Goal: Find specific page/section: Find specific page/section

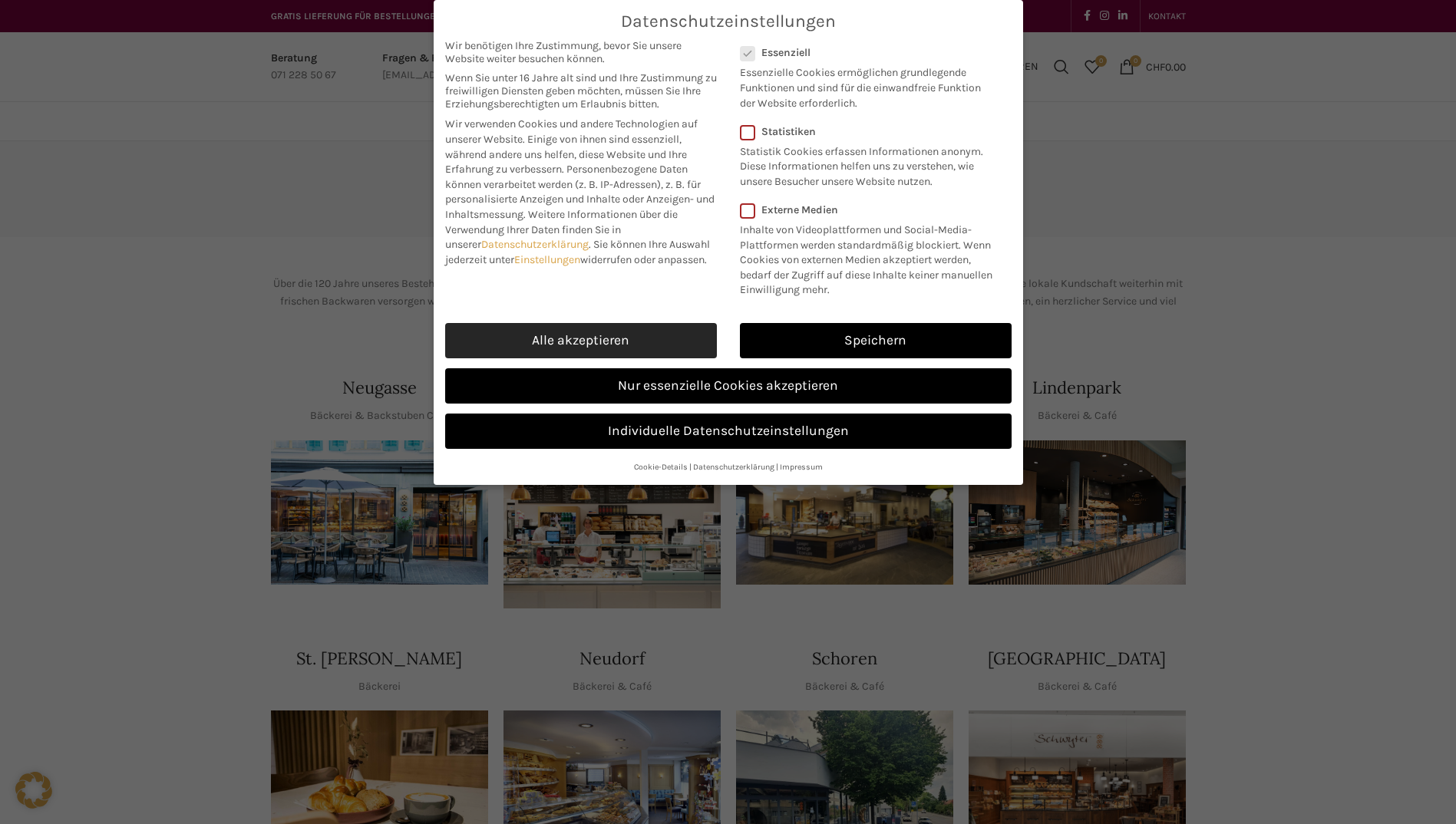
click at [594, 340] on link "Alle akzeptieren" at bounding box center [580, 341] width 271 height 36
checkbox input "true"
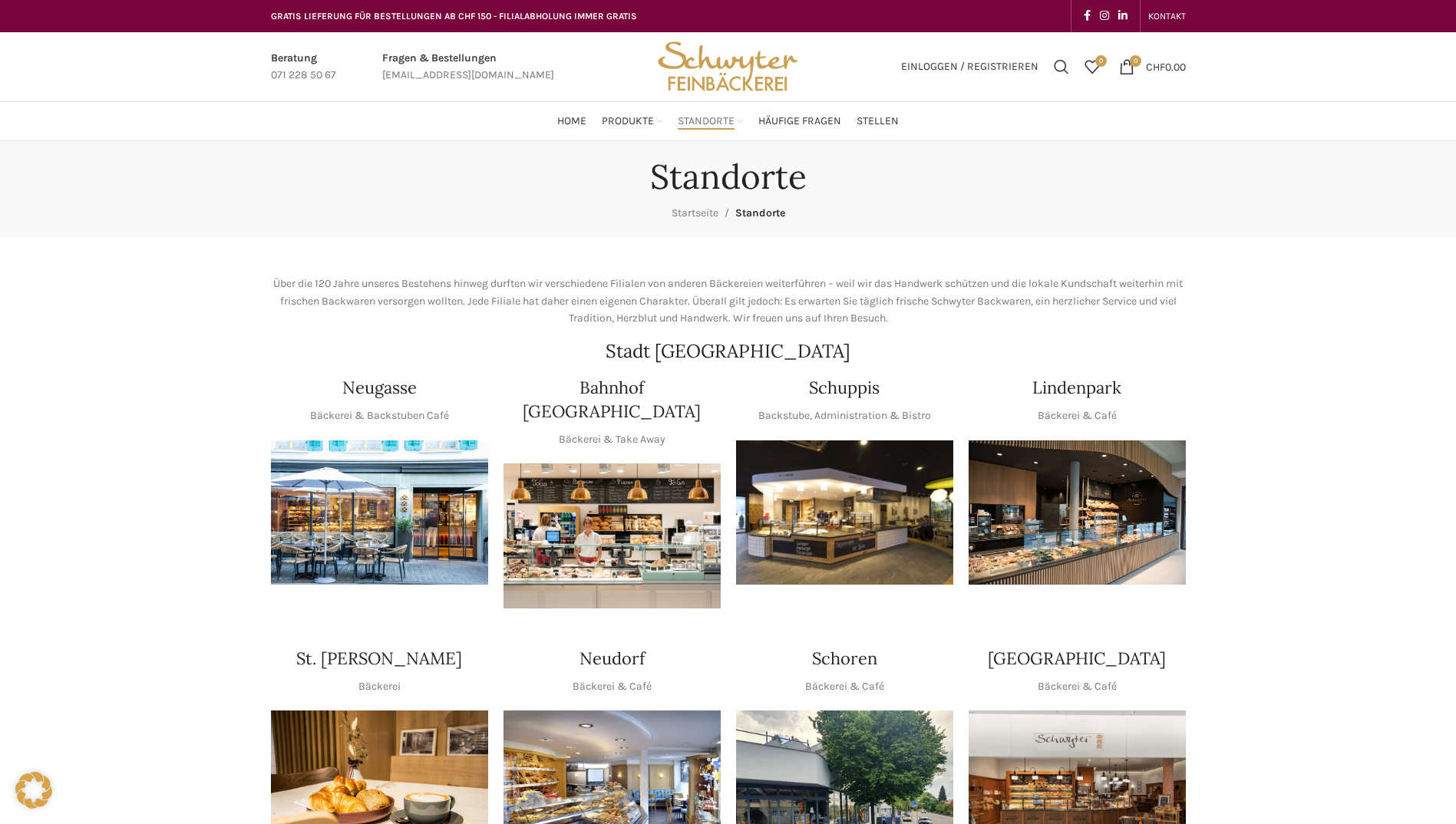
click at [396, 552] on img "1 / 1" at bounding box center [379, 513] width 217 height 145
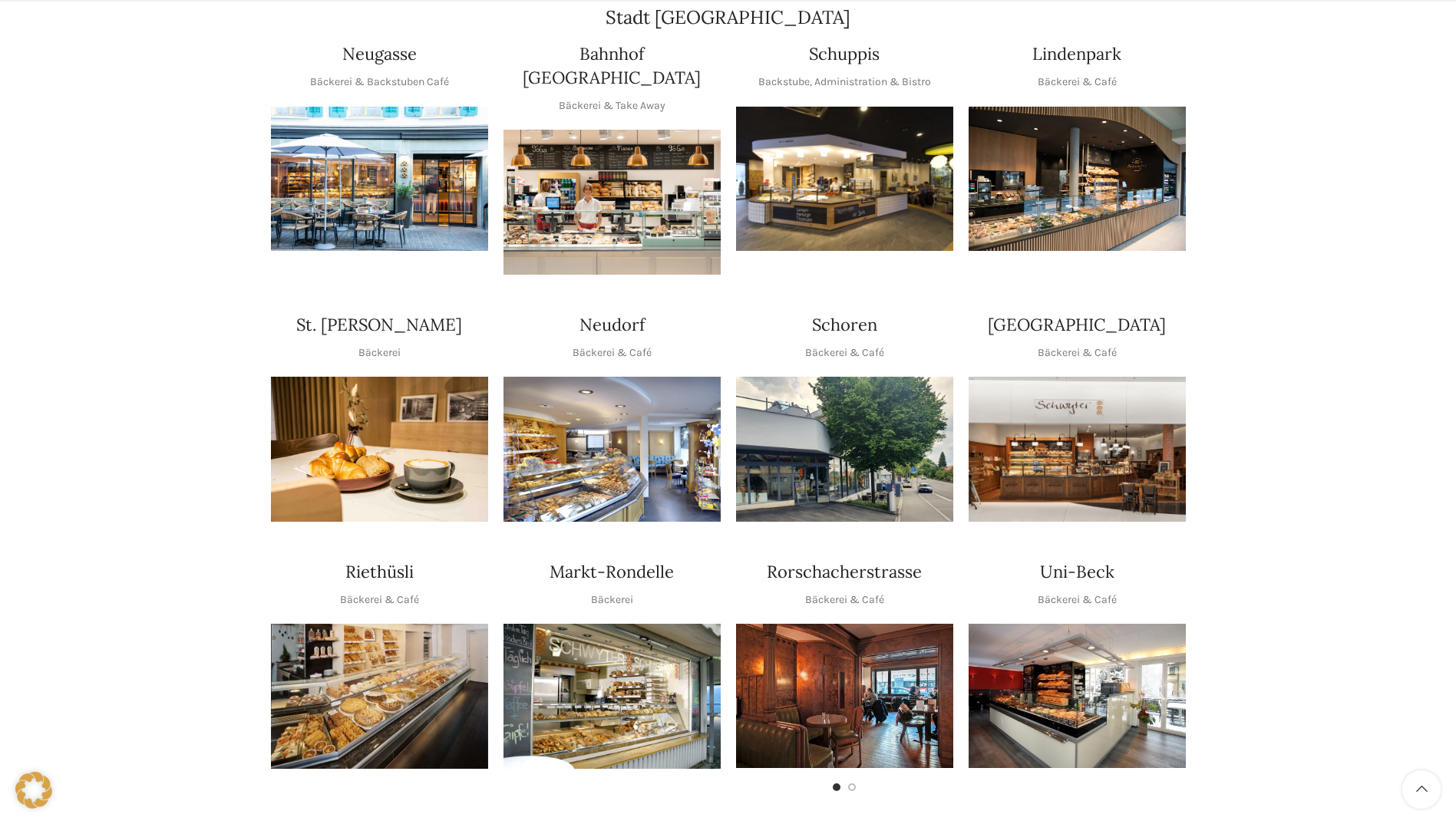
scroll to position [230, 0]
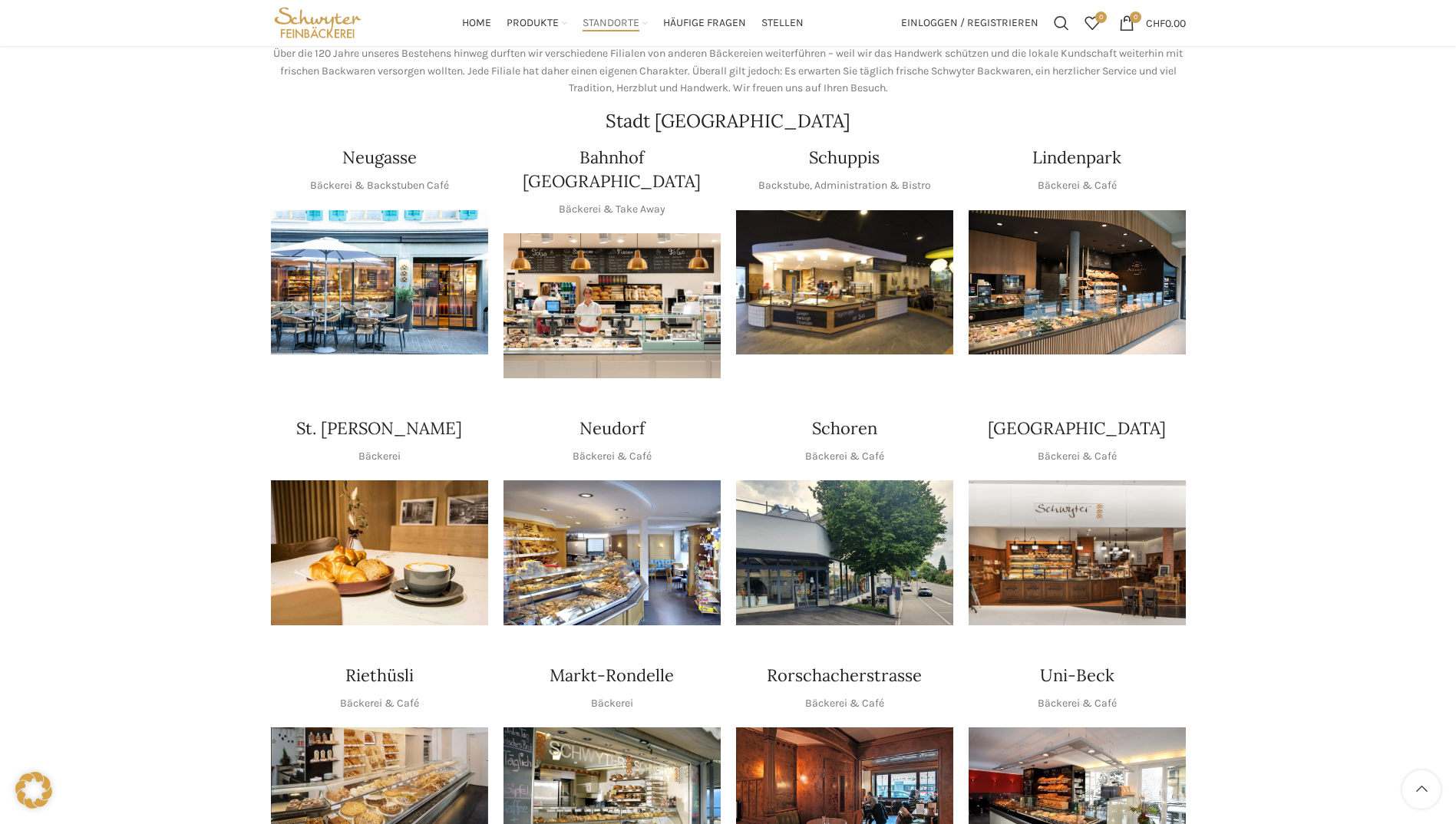
click at [424, 263] on img "1 / 1" at bounding box center [379, 282] width 217 height 145
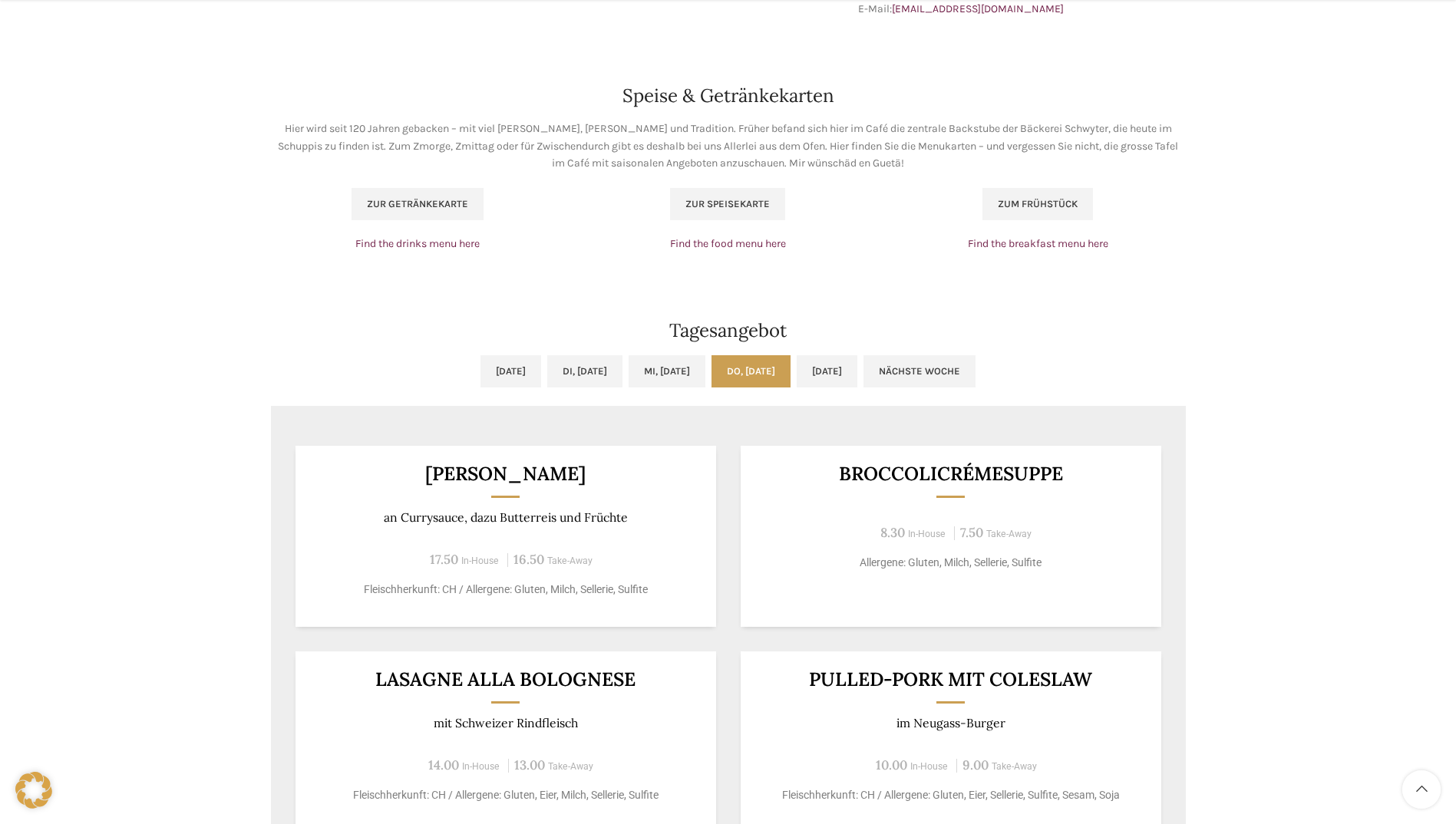
scroll to position [1074, 0]
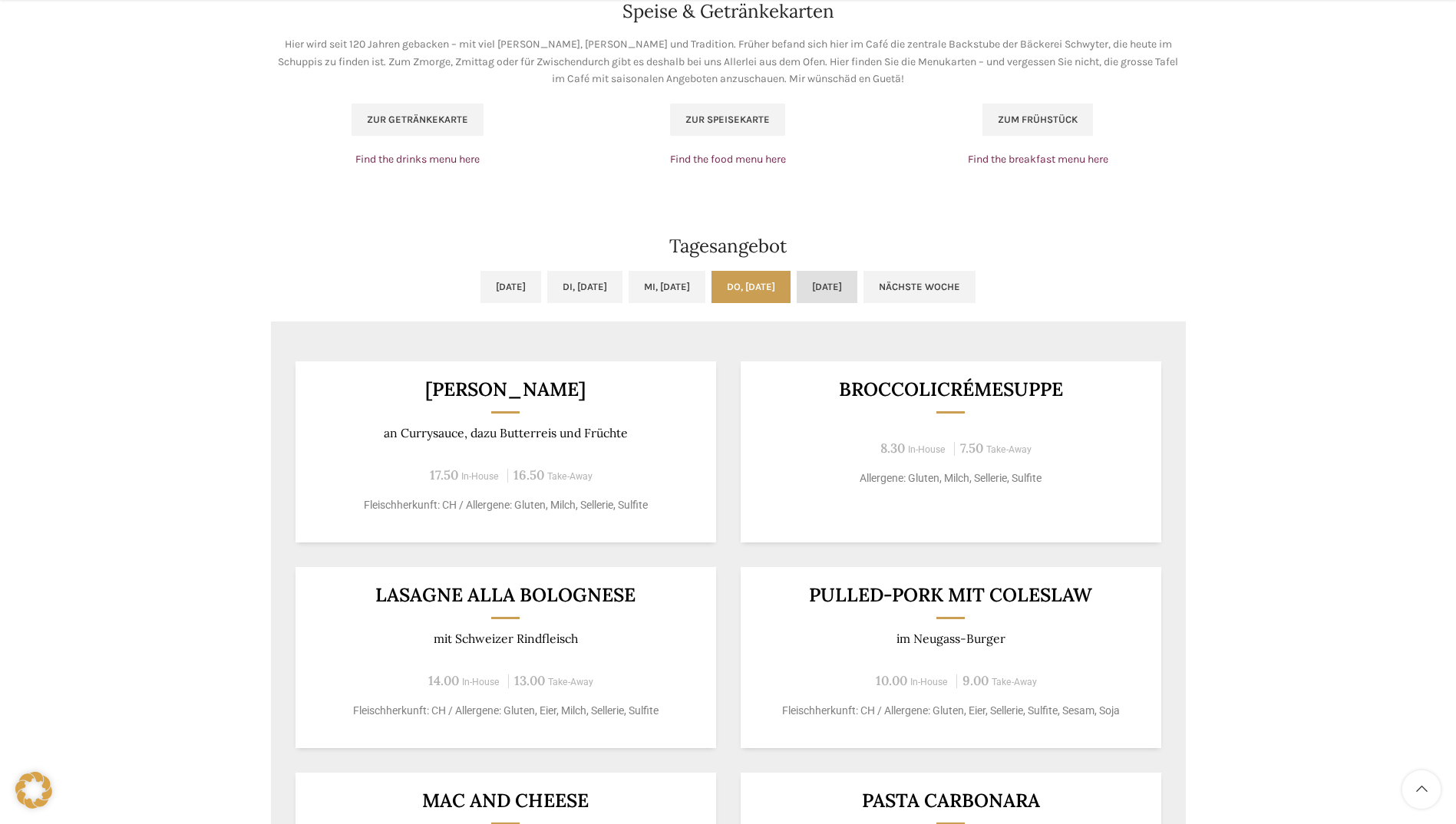
click at [857, 293] on link "[DATE]" at bounding box center [827, 287] width 60 height 32
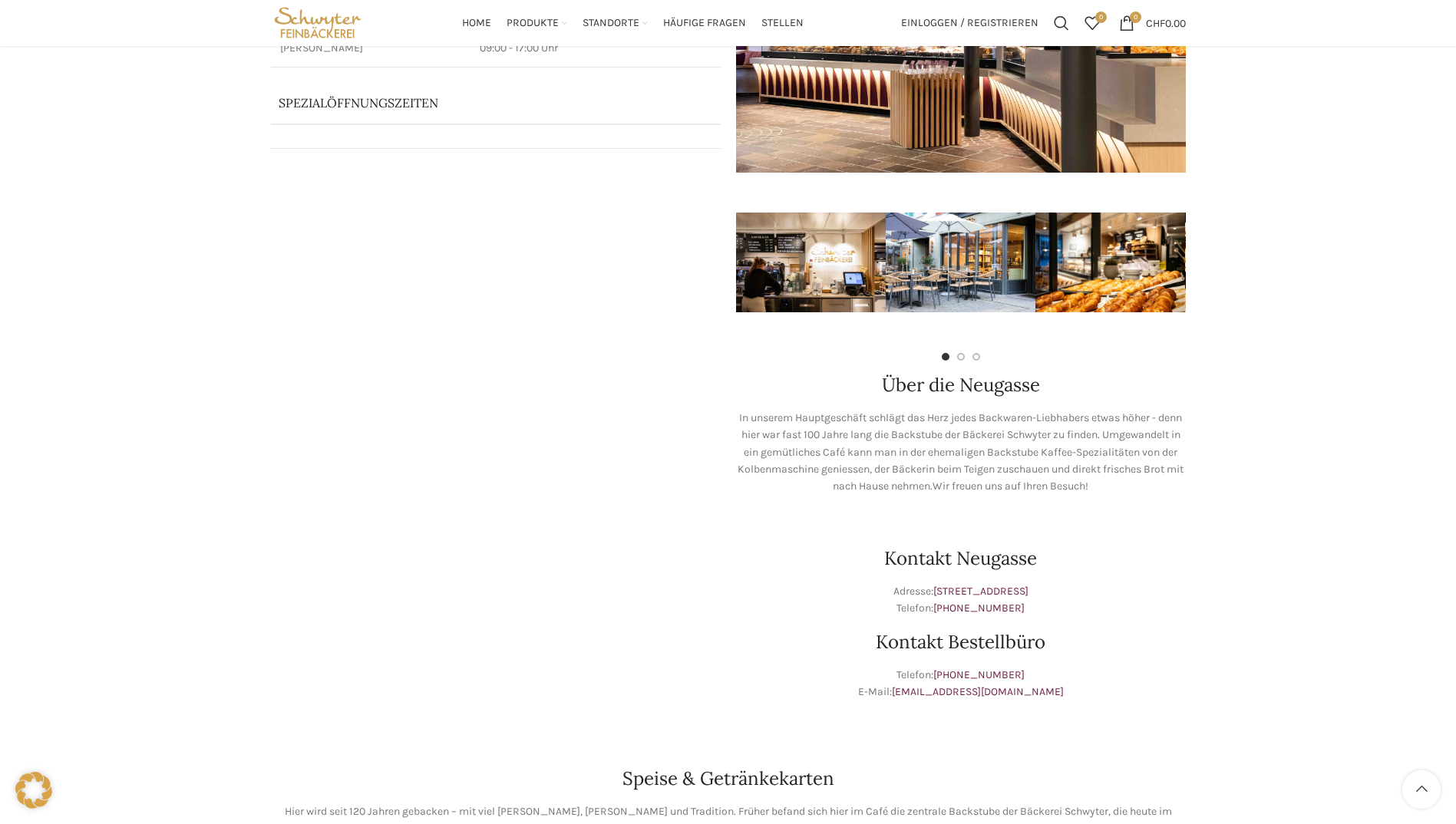
scroll to position [0, 0]
